Goal: Navigation & Orientation: Find specific page/section

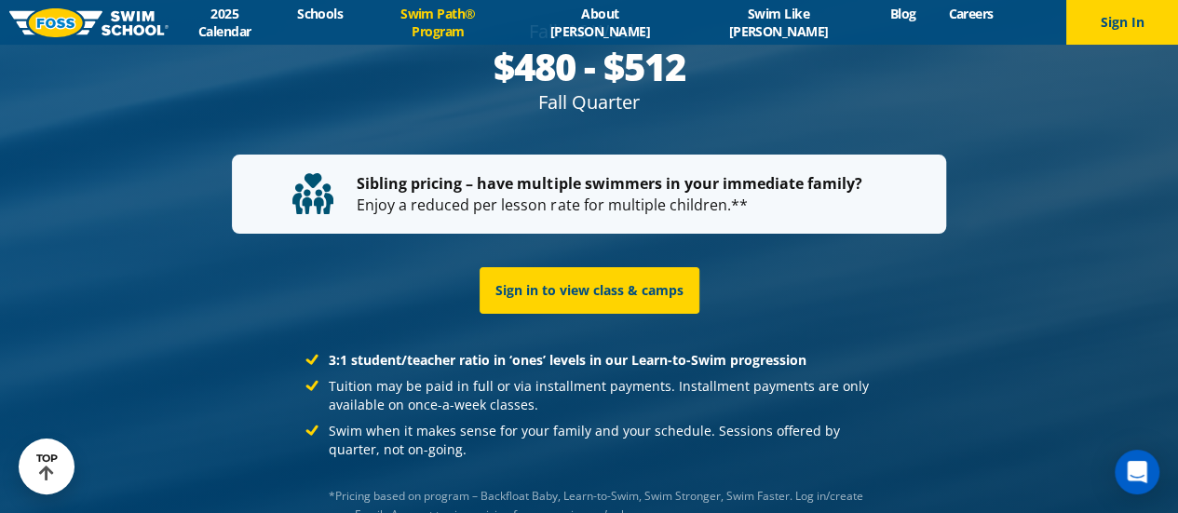
scroll to position [3571, 0]
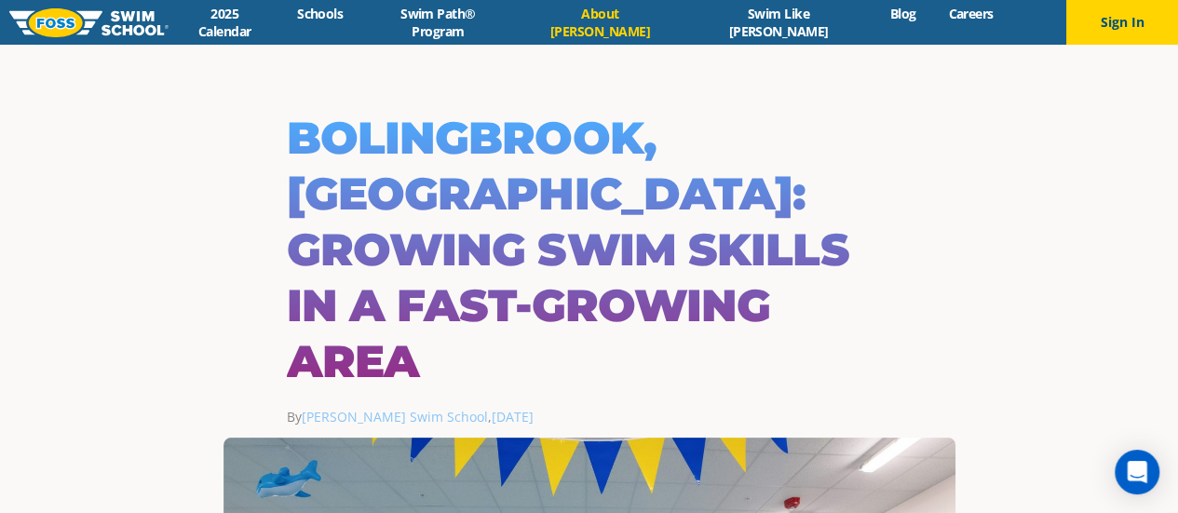
click at [619, 26] on link "About [PERSON_NAME]" at bounding box center [600, 22] width 167 height 35
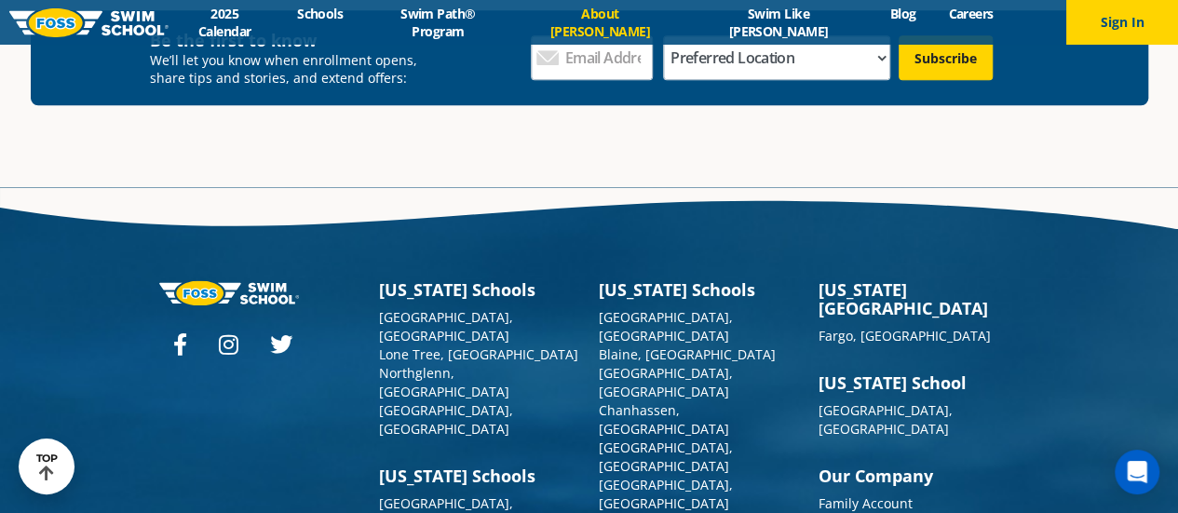
scroll to position [4904, 0]
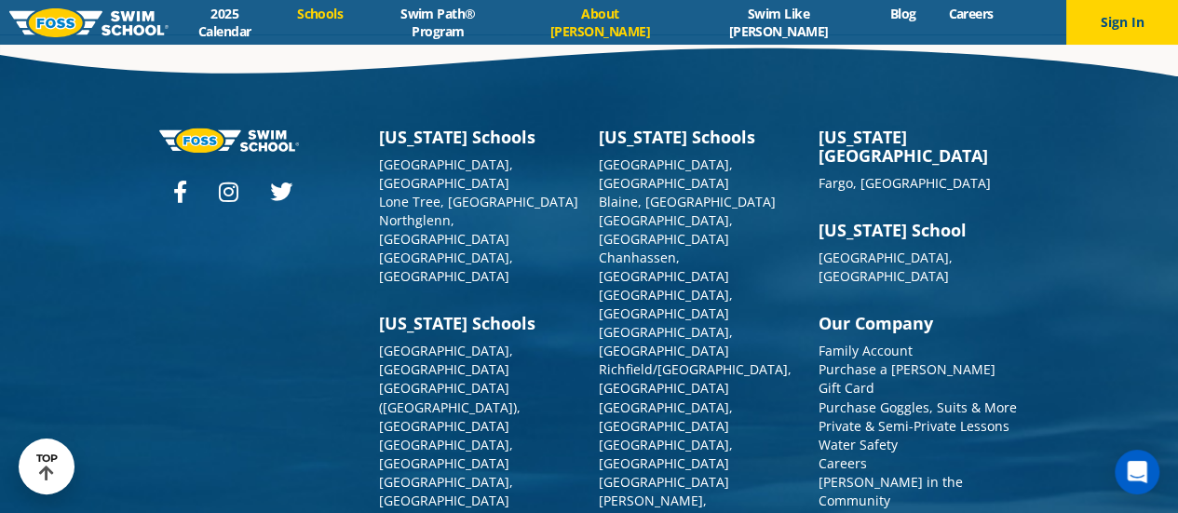
click at [360, 20] on link "Schools" at bounding box center [320, 14] width 78 height 18
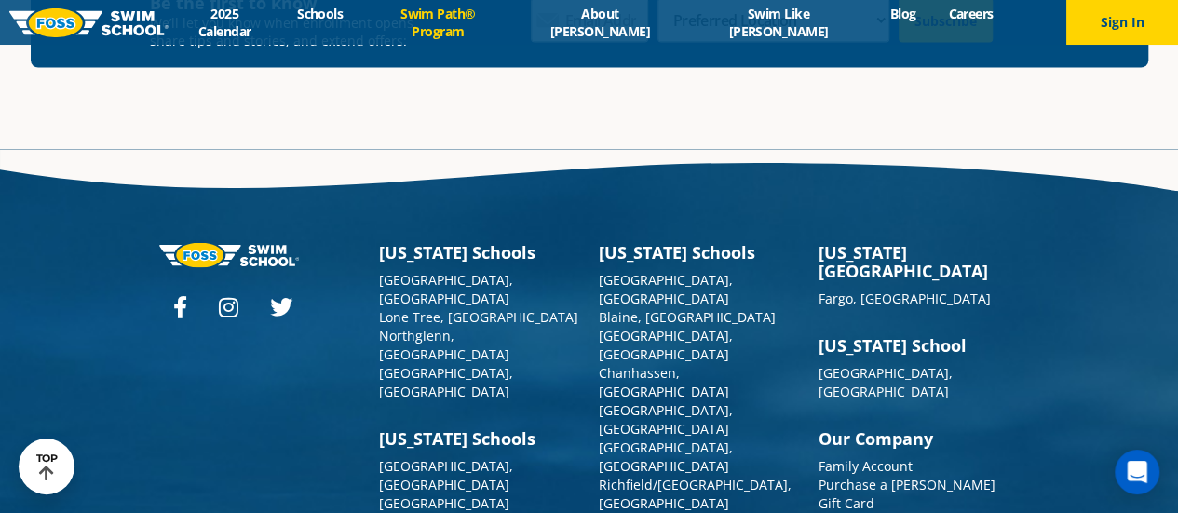
scroll to position [5486, 0]
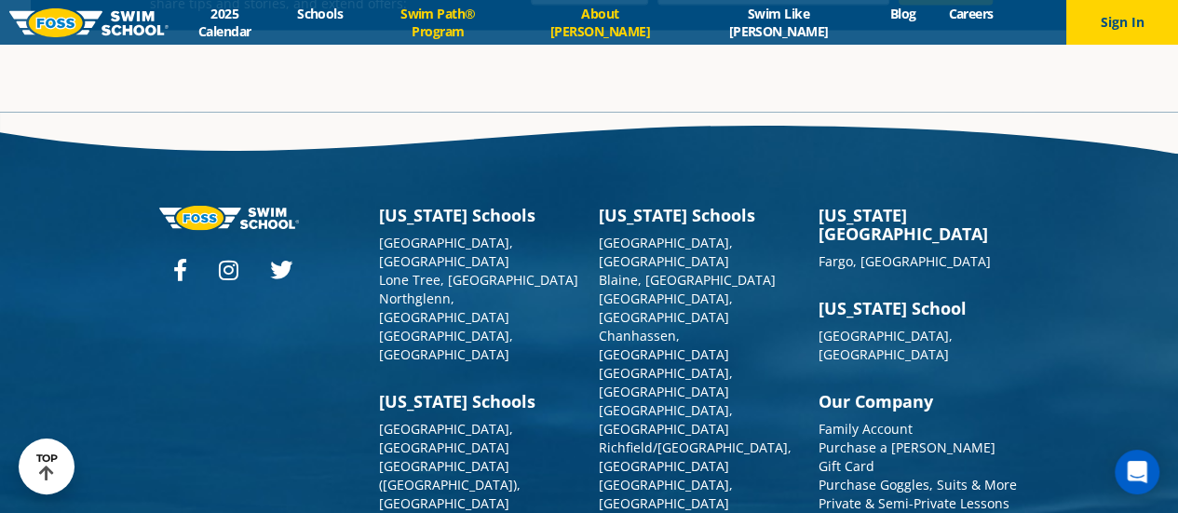
click at [613, 17] on link "About [PERSON_NAME]" at bounding box center [600, 22] width 167 height 35
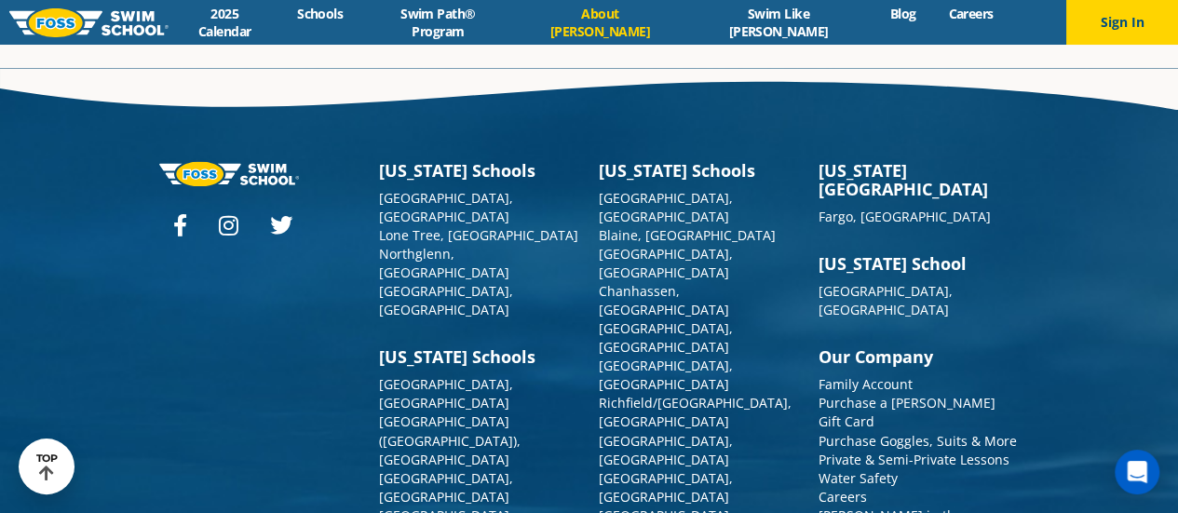
scroll to position [4904, 0]
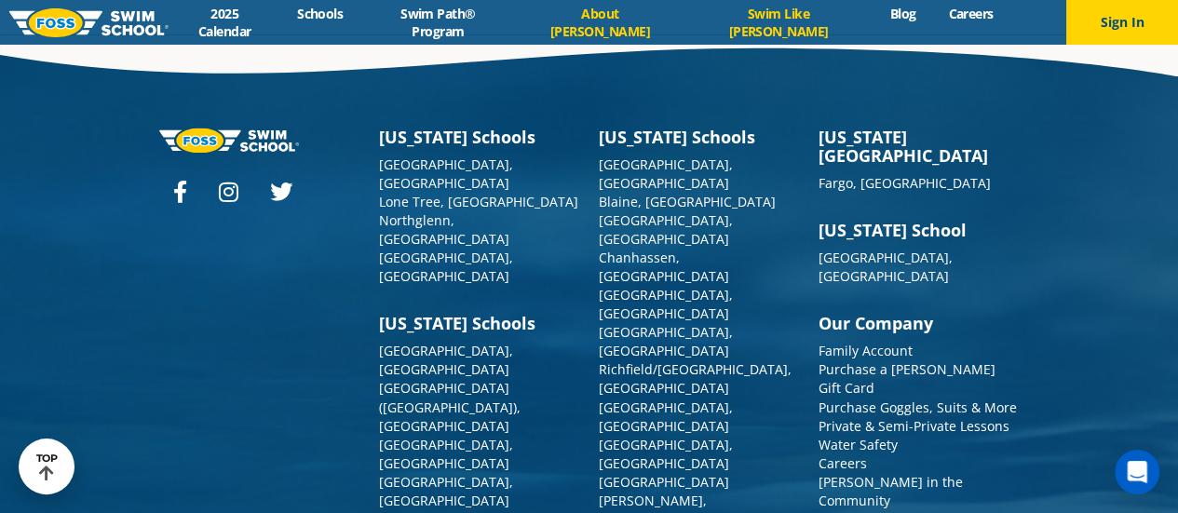
click at [792, 27] on link "Swim Like [PERSON_NAME]" at bounding box center [779, 22] width 190 height 35
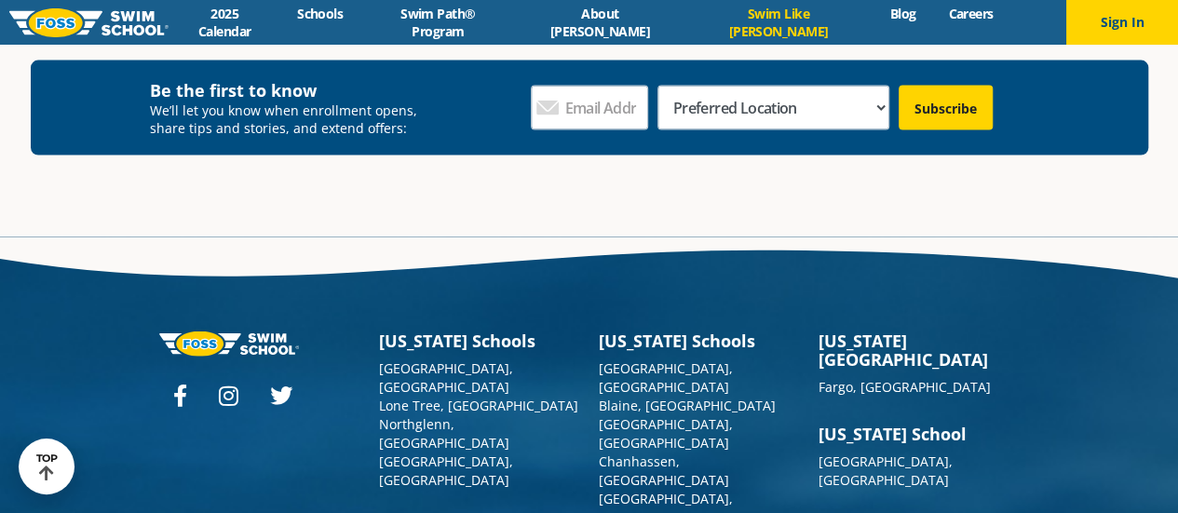
scroll to position [5614, 0]
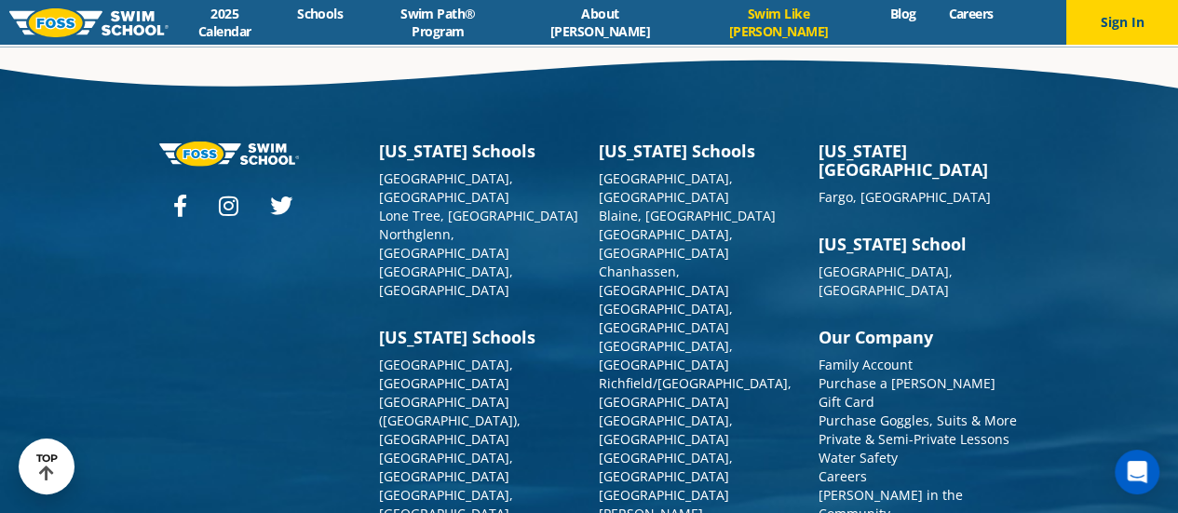
click at [874, 22] on link "Blog" at bounding box center [903, 14] width 59 height 18
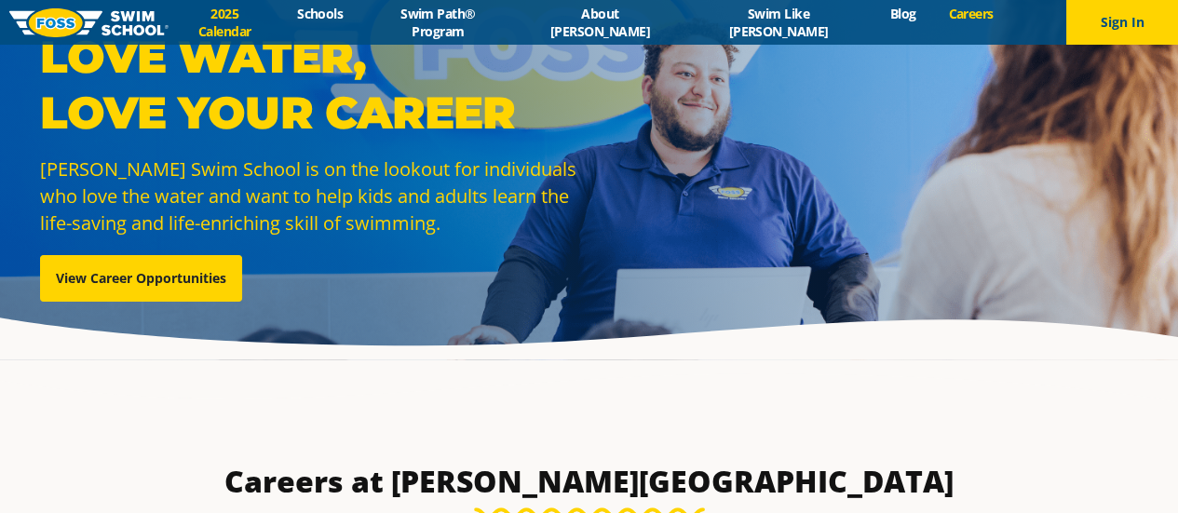
click at [281, 21] on link "2025 Calendar" at bounding box center [225, 22] width 113 height 35
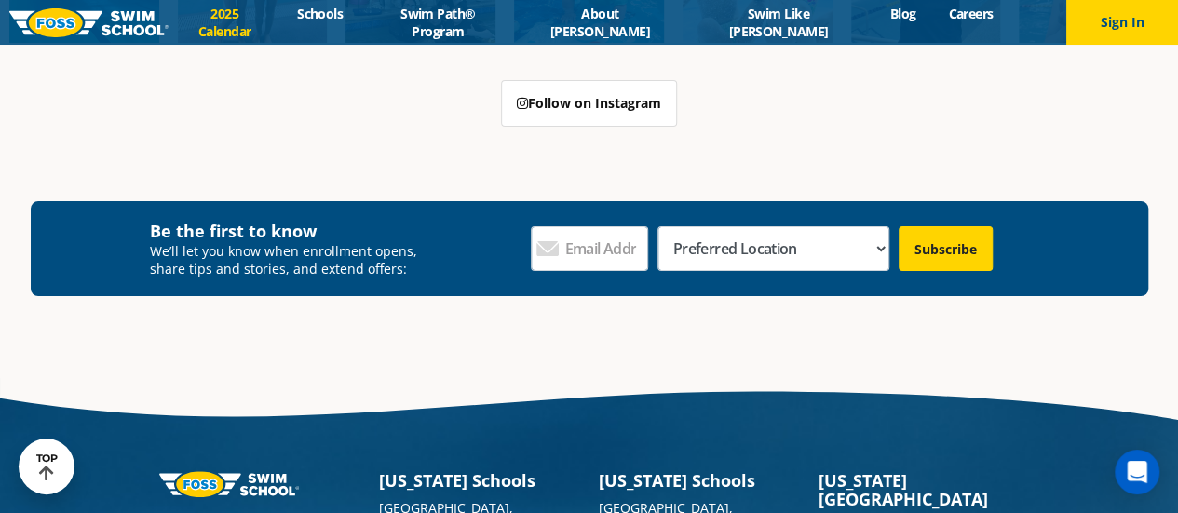
scroll to position [3803, 0]
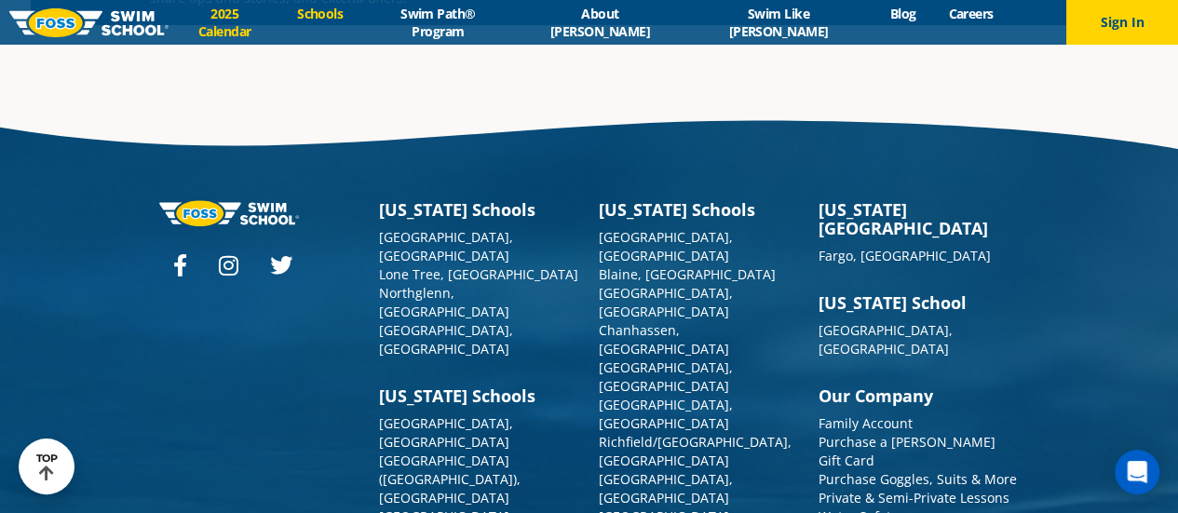
click at [360, 14] on link "Schools" at bounding box center [320, 14] width 78 height 18
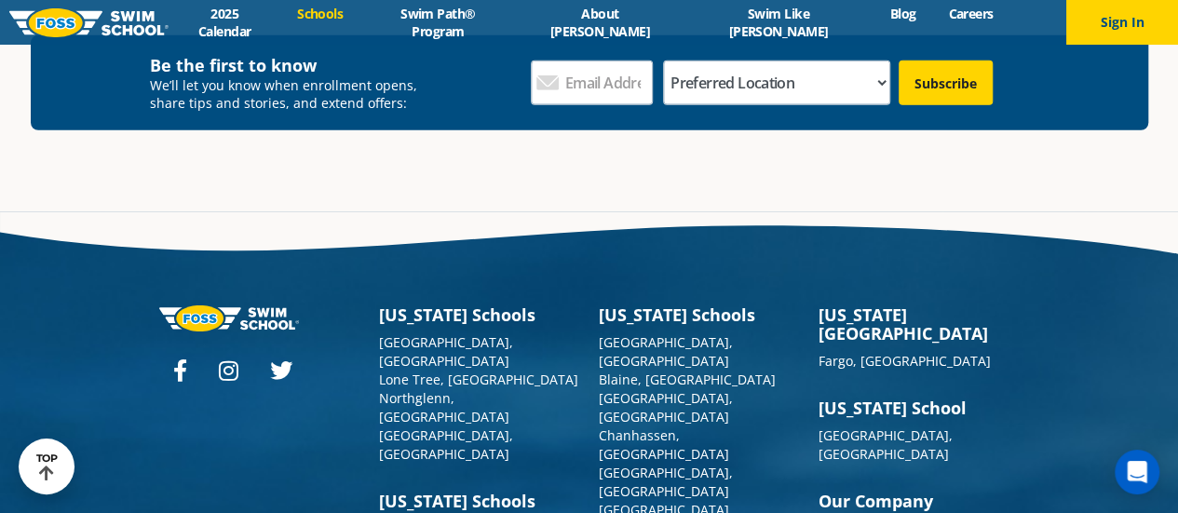
scroll to position [2920, 0]
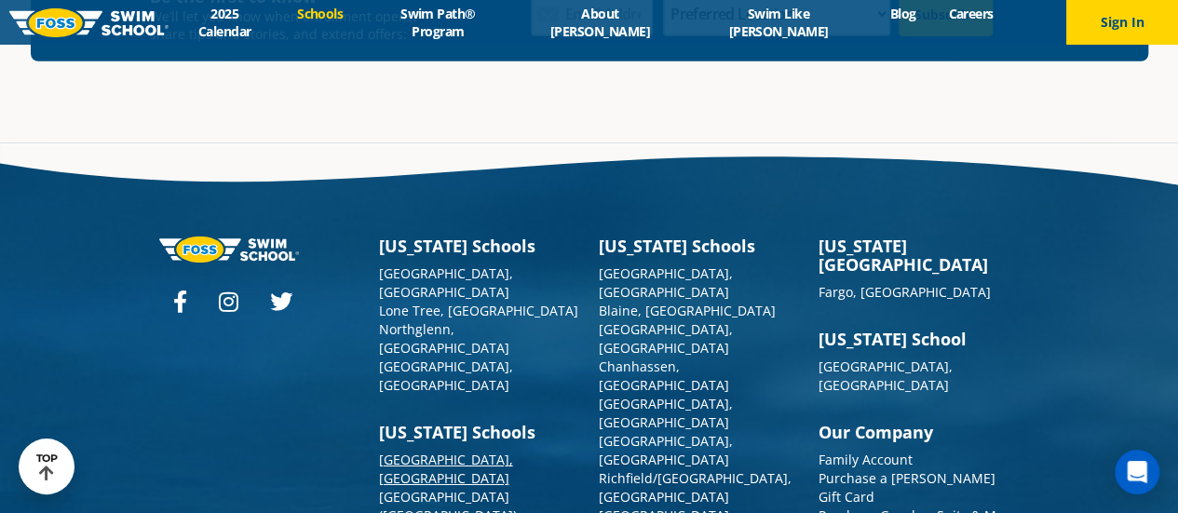
click at [442, 451] on link "[GEOGRAPHIC_DATA], [GEOGRAPHIC_DATA]" at bounding box center [446, 469] width 134 height 36
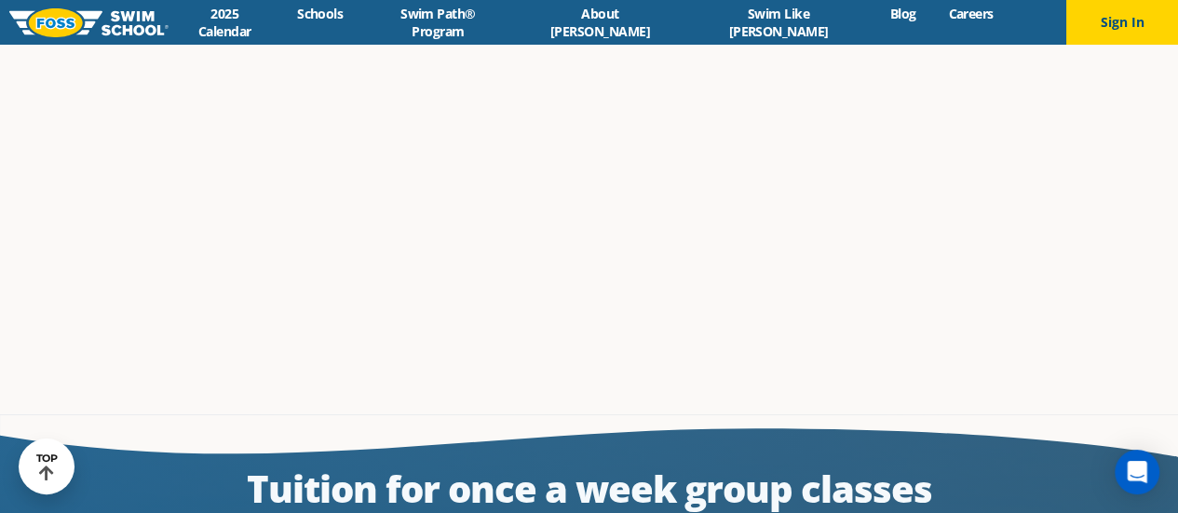
scroll to position [2634, 0]
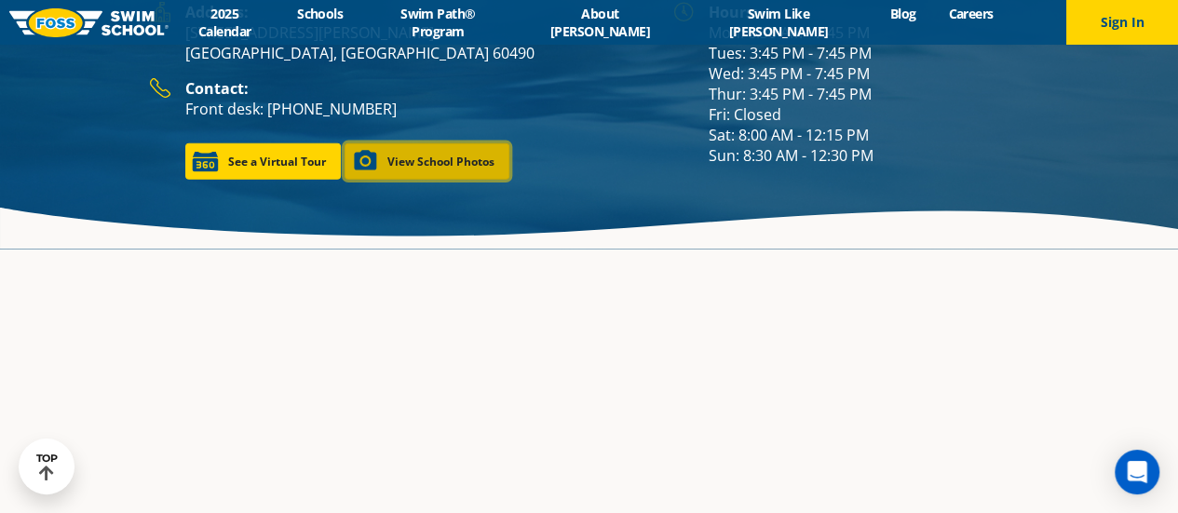
click at [419, 143] on link "View School Photos" at bounding box center [427, 161] width 165 height 36
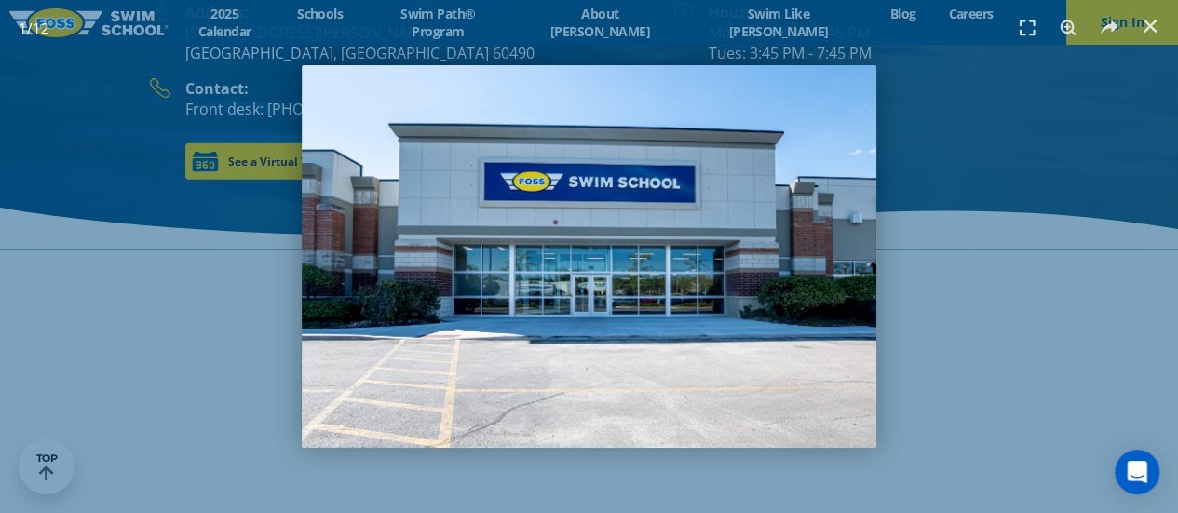
scroll to position [2660, 0]
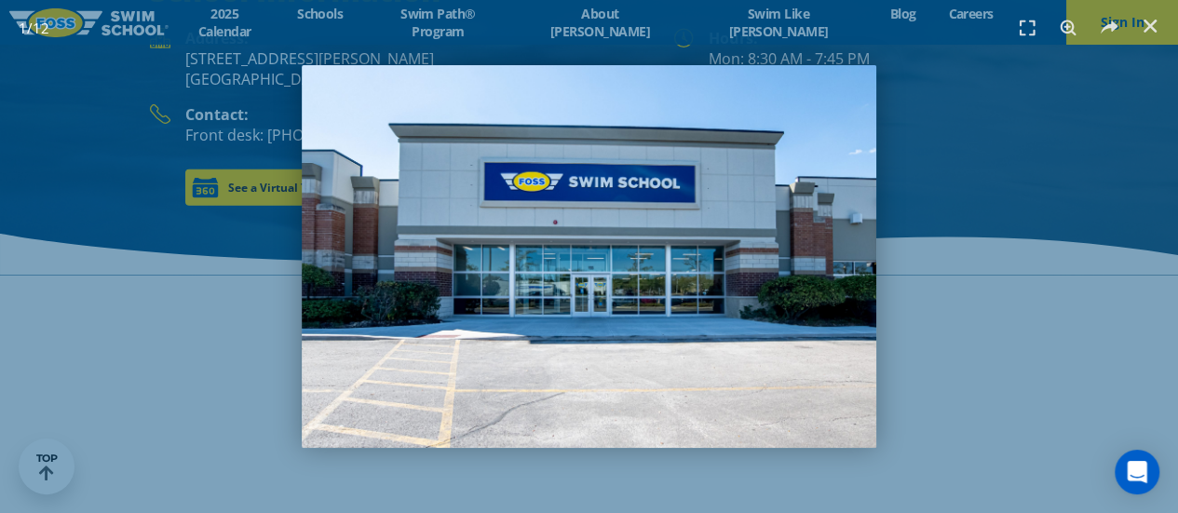
click at [764, 256] on img "1 / 12" at bounding box center [589, 256] width 575 height 383
